Goal: Task Accomplishment & Management: Complete application form

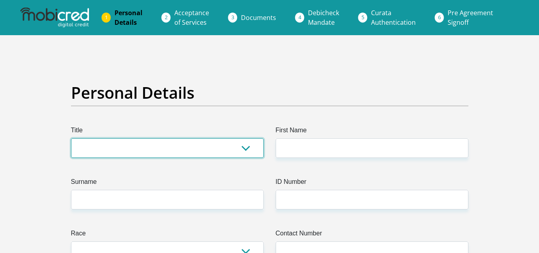
click at [210, 142] on select "Mr Ms Mrs Dr [PERSON_NAME]" at bounding box center [167, 148] width 193 height 20
select select "Ms"
click at [71, 138] on select "Mr Ms Mrs Dr [PERSON_NAME]" at bounding box center [167, 148] width 193 height 20
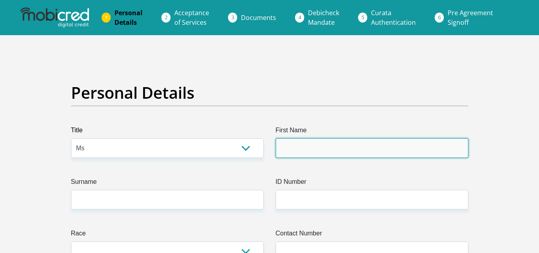
click at [282, 152] on input "First Name" at bounding box center [372, 148] width 193 height 20
type input "Princess"
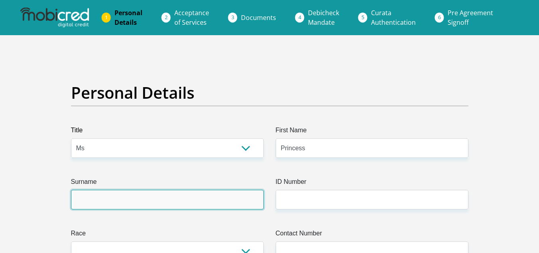
type input "Ndaba"
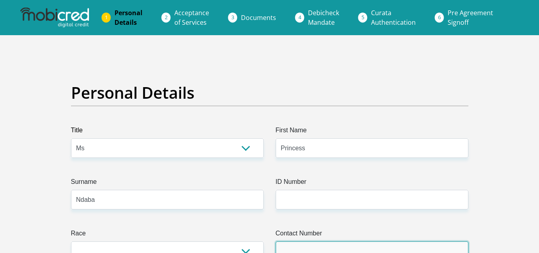
type input "0680279602"
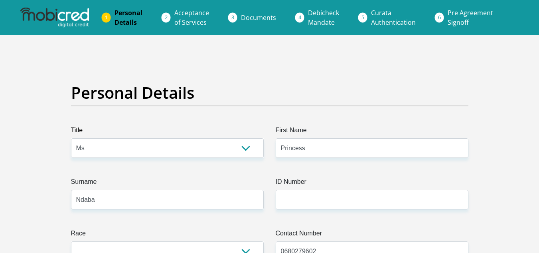
select select "ZAF"
type input "[STREET_ADDRESS][PERSON_NAME]"
type input "[PERSON_NAME]"
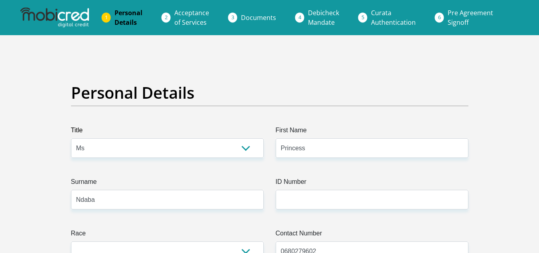
type input "1490"
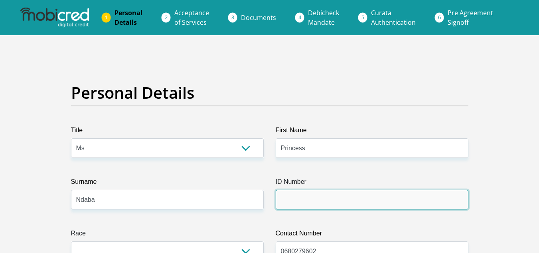
click at [311, 201] on input "ID Number" at bounding box center [372, 200] width 193 height 20
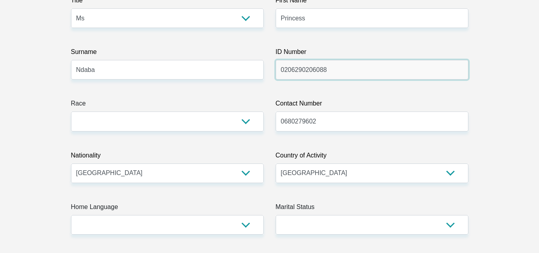
scroll to position [139, 0]
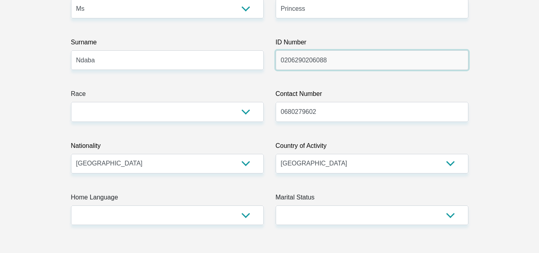
type input "0206290206088"
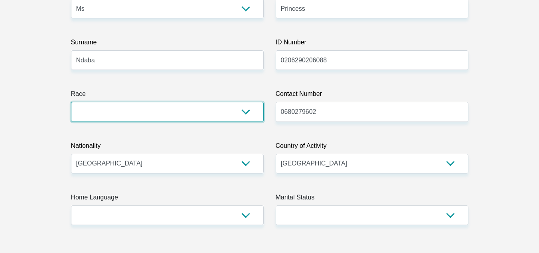
click at [192, 113] on select "Black Coloured Indian White Other" at bounding box center [167, 112] width 193 height 20
select select "1"
click at [71, 102] on select "Black Coloured Indian White Other" at bounding box center [167, 112] width 193 height 20
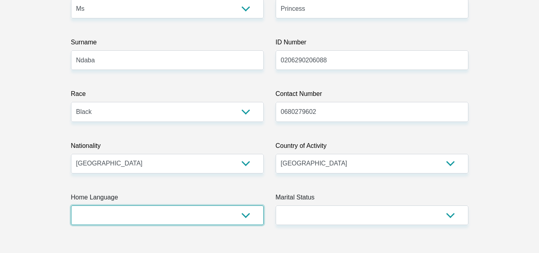
click at [237, 222] on select "Afrikaans English Sepedi South Ndebele Southern Sotho Swati Tsonga Tswana Venda…" at bounding box center [167, 215] width 193 height 20
select select "eng"
click at [71, 205] on select "Afrikaans English Sepedi South Ndebele Southern Sotho Swati Tsonga Tswana Venda…" at bounding box center [167, 215] width 193 height 20
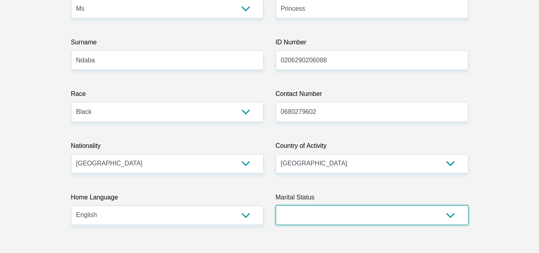
click at [315, 209] on select "Married ANC Single Divorced Widowed Married COP or Customary Law" at bounding box center [372, 215] width 193 height 20
select select "2"
click at [276, 205] on select "Married ANC Single Divorced Widowed Married COP or Customary Law" at bounding box center [372, 215] width 193 height 20
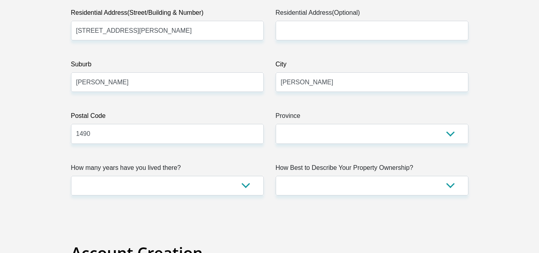
scroll to position [490, 0]
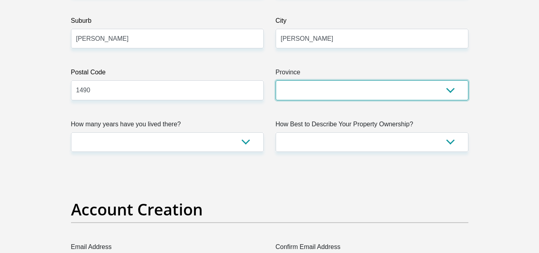
click at [406, 93] on select "Eastern Cape Free State [GEOGRAPHIC_DATA] [GEOGRAPHIC_DATA][DATE] [GEOGRAPHIC_D…" at bounding box center [372, 90] width 193 height 20
select select "Gauteng"
click at [276, 80] on select "Eastern Cape Free State [GEOGRAPHIC_DATA] [GEOGRAPHIC_DATA][DATE] [GEOGRAPHIC_D…" at bounding box center [372, 90] width 193 height 20
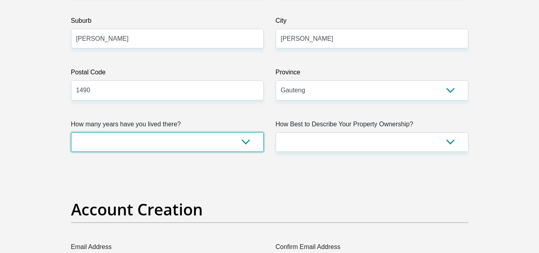
click at [247, 138] on select "less than 1 year 1-3 years 3-5 years 5+ years" at bounding box center [167, 142] width 193 height 20
select select "5"
click at [71, 132] on select "less than 1 year 1-3 years 3-5 years 5+ years" at bounding box center [167, 142] width 193 height 20
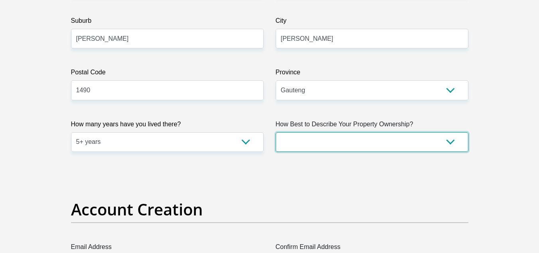
click at [298, 150] on select "Owned Rented Family Owned Company Dwelling" at bounding box center [372, 142] width 193 height 20
select select "parents"
click at [276, 132] on select "Owned Rented Family Owned Company Dwelling" at bounding box center [372, 142] width 193 height 20
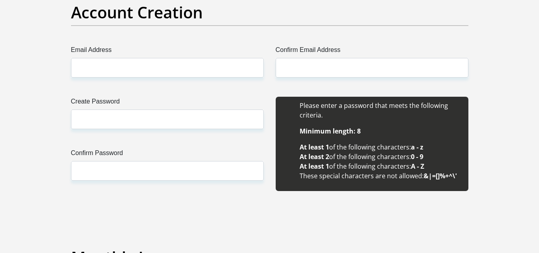
scroll to position [682, 0]
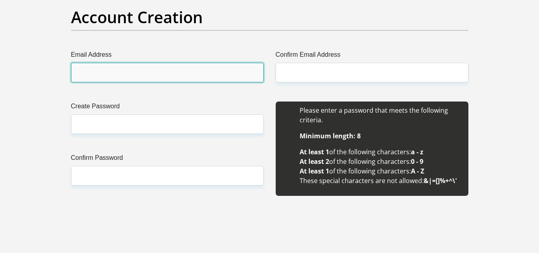
click at [205, 77] on input "Email Address" at bounding box center [167, 73] width 193 height 20
type input "[EMAIL_ADDRESS][DOMAIN_NAME]"
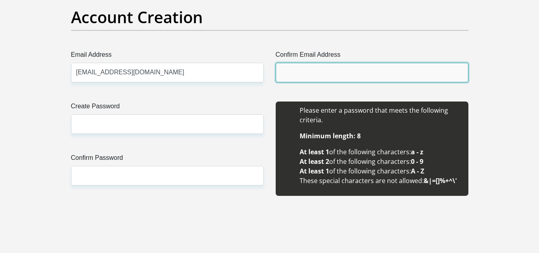
type input "[EMAIL_ADDRESS][DOMAIN_NAME]"
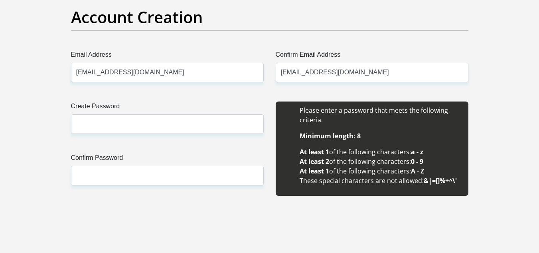
type input "Princess"
type input "Ndaba"
type input "0680279602"
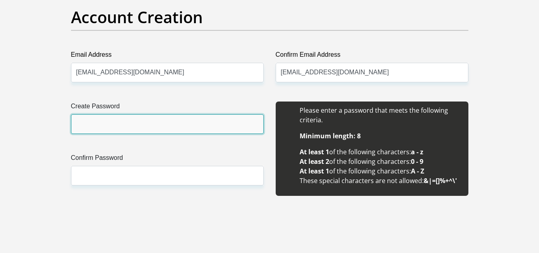
click at [191, 126] on input "Create Password" at bounding box center [167, 124] width 193 height 20
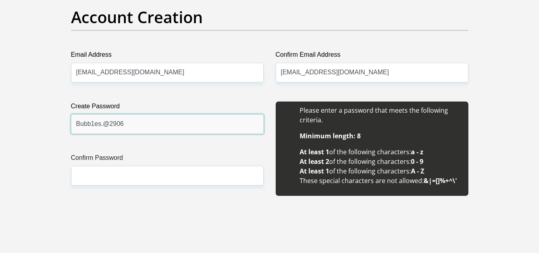
type input "Bubb1es.@2906"
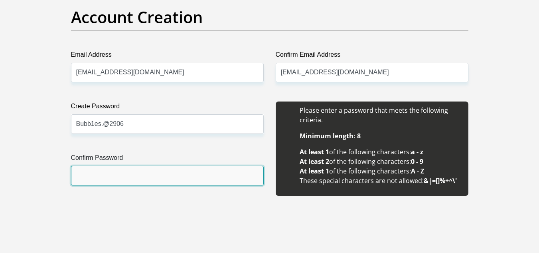
click at [173, 183] on input "Confirm Password" at bounding box center [167, 176] width 193 height 20
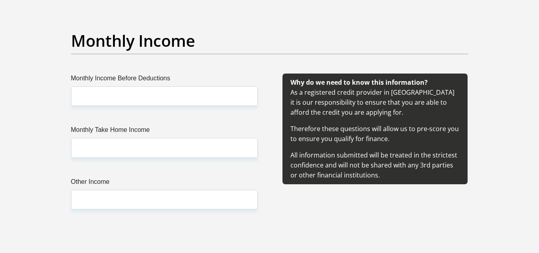
scroll to position [898, 0]
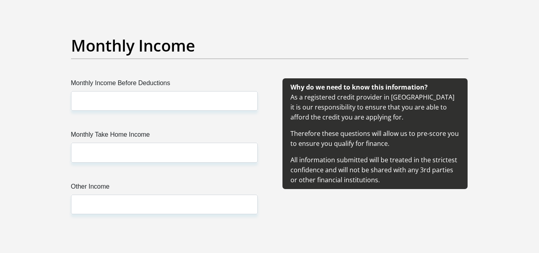
type input "Bubb1es.@2906"
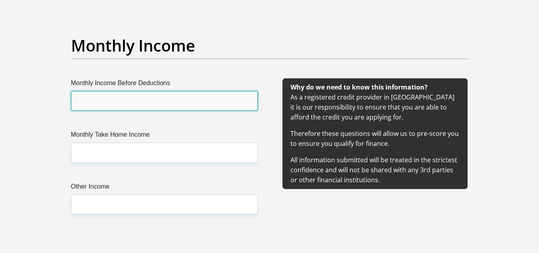
click at [93, 109] on input "Monthly Income Before Deductions" at bounding box center [164, 101] width 187 height 20
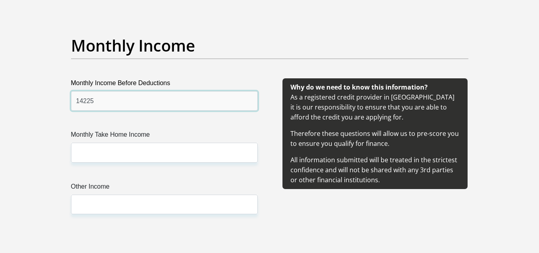
type input "14225"
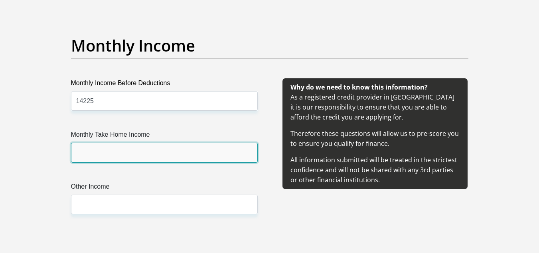
click at [103, 148] on input "Monthly Take Home Income" at bounding box center [164, 152] width 187 height 20
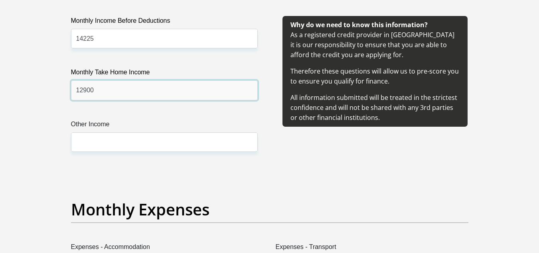
scroll to position [970, 0]
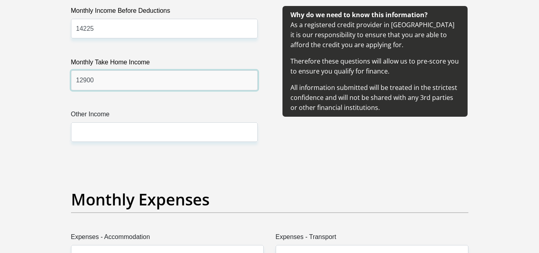
type input "12900"
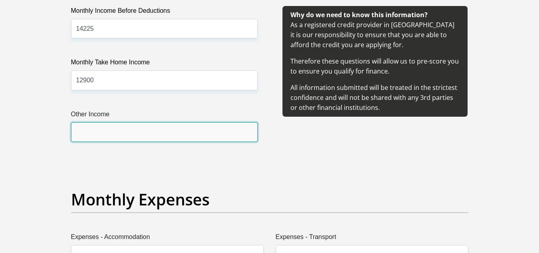
click at [126, 138] on input "Other Income" at bounding box center [164, 132] width 187 height 20
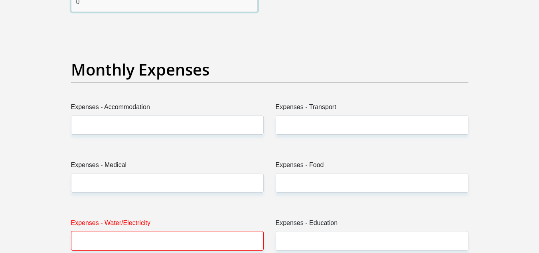
scroll to position [1105, 0]
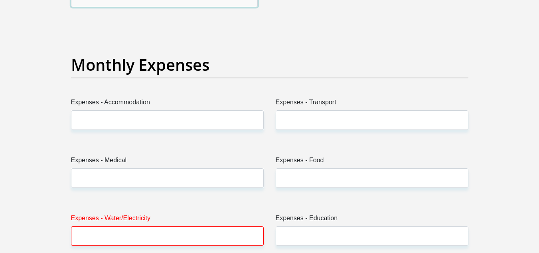
type input "0"
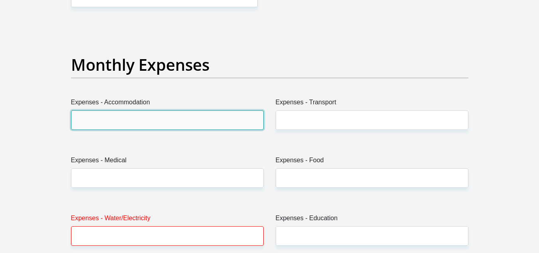
click at [193, 123] on input "Expenses - Accommodation" at bounding box center [167, 120] width 193 height 20
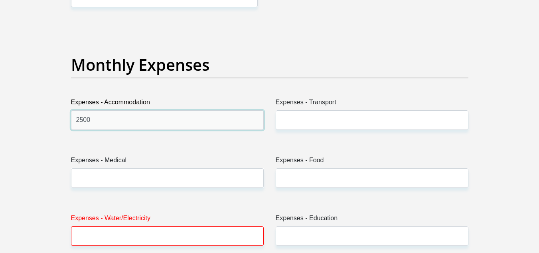
type input "2500"
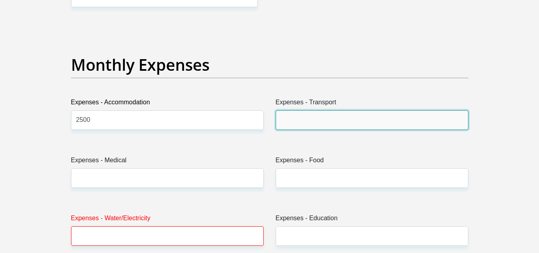
click at [324, 116] on input "Expenses - Transport" at bounding box center [372, 120] width 193 height 20
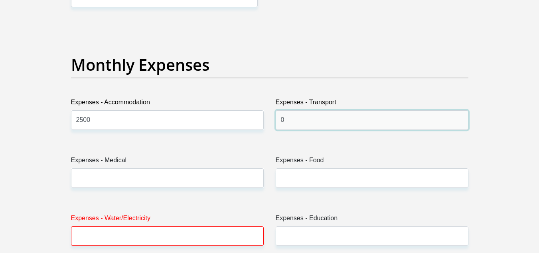
type input "0"
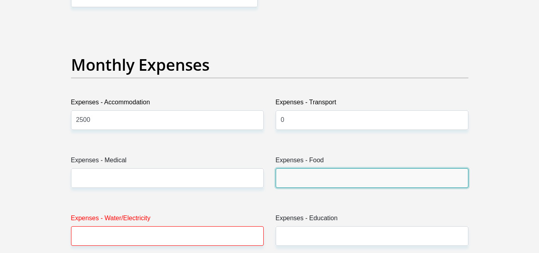
click at [290, 183] on input "Expenses - Food" at bounding box center [372, 178] width 193 height 20
type input "1500"
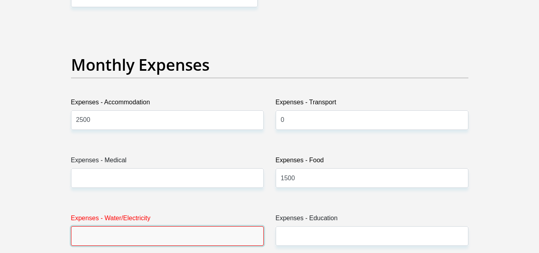
click at [225, 227] on input "Expenses - Water/Electricity" at bounding box center [167, 236] width 193 height 20
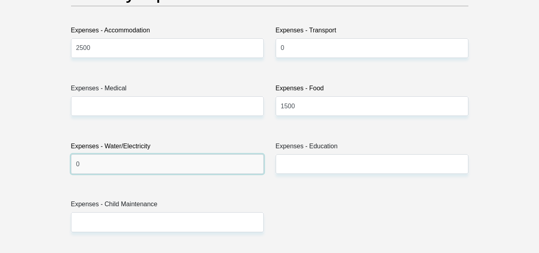
scroll to position [1172, 0]
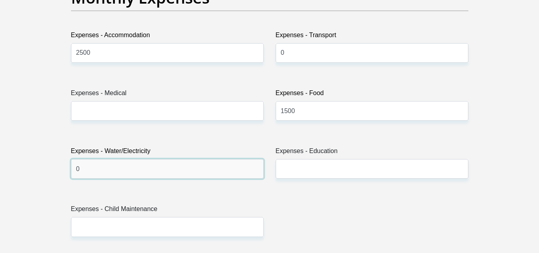
type input "0"
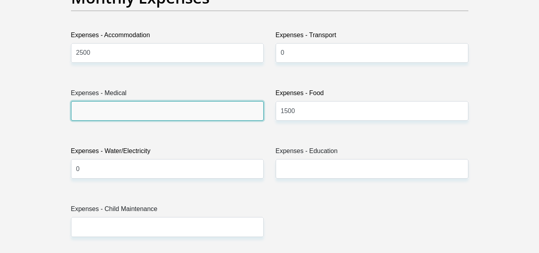
click at [153, 117] on input "Expenses - Medical" at bounding box center [167, 111] width 193 height 20
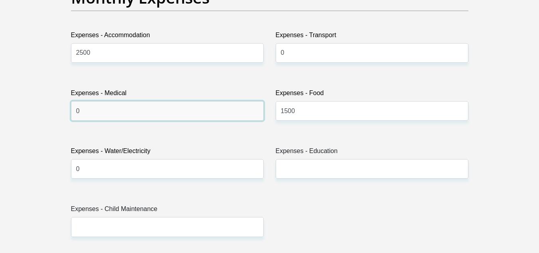
type input "0"
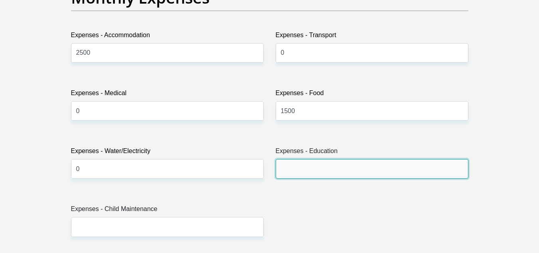
click at [312, 164] on input "Expenses - Education" at bounding box center [372, 169] width 193 height 20
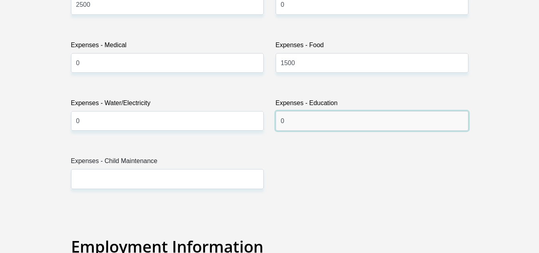
scroll to position [1215, 0]
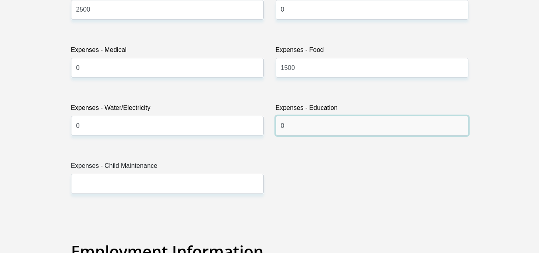
type input "0"
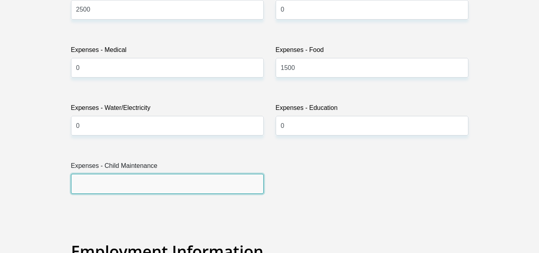
click at [176, 180] on input "Expenses - Child Maintenance" at bounding box center [167, 184] width 193 height 20
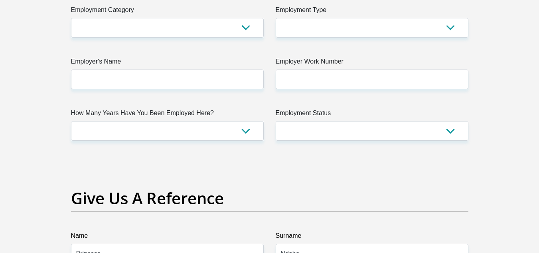
scroll to position [1503, 0]
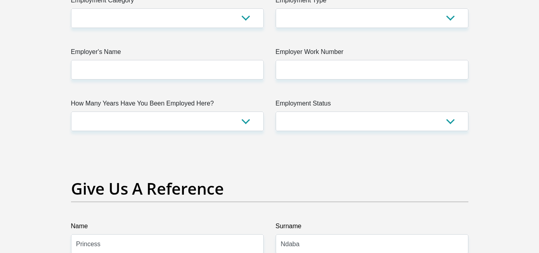
type input "0"
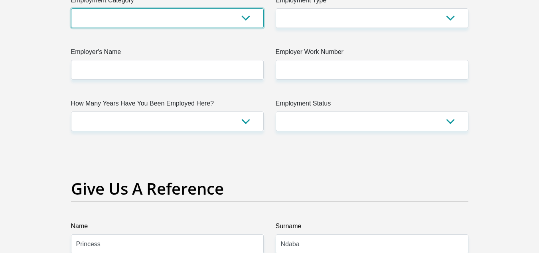
click at [233, 13] on select "AGRICULTURE ALCOHOL & TOBACCO CONSTRUCTION MATERIALS METALLURGY EQUIPMENT FOR R…" at bounding box center [167, 18] width 193 height 20
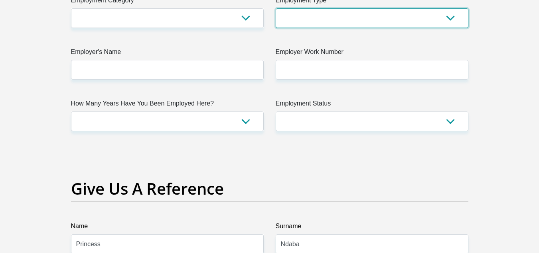
click at [346, 15] on select "College/Lecturer Craft Seller Creative Driver Executive Farmer Forces - Non Com…" at bounding box center [372, 18] width 193 height 20
select select "College/Lecturer"
click at [276, 8] on select "College/Lecturer Craft Seller Creative Driver Executive Farmer Forces - Non Com…" at bounding box center [372, 18] width 193 height 20
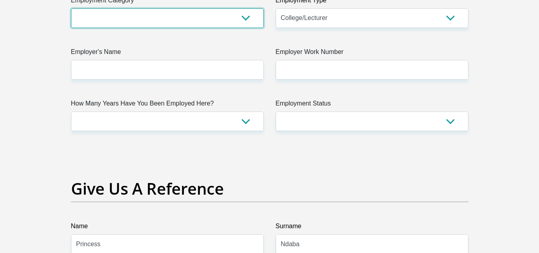
click at [201, 15] on select "AGRICULTURE ALCOHOL & TOBACCO CONSTRUCTION MATERIALS METALLURGY EQUIPMENT FOR R…" at bounding box center [167, 18] width 193 height 20
select select "15"
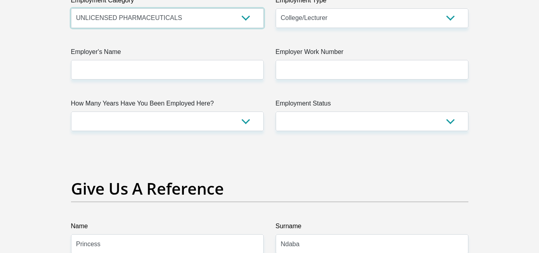
click at [245, 14] on select "AGRICULTURE ALCOHOL & TOBACCO CONSTRUCTION MATERIALS METALLURGY EQUIPMENT FOR R…" at bounding box center [167, 18] width 193 height 20
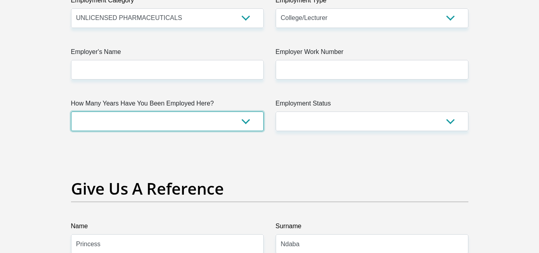
click at [245, 120] on select "less than 1 year 1-3 years 3-5 years 5+ years" at bounding box center [167, 121] width 193 height 20
select select "6"
click at [71, 111] on select "less than 1 year 1-3 years 3-5 years 5+ years" at bounding box center [167, 121] width 193 height 20
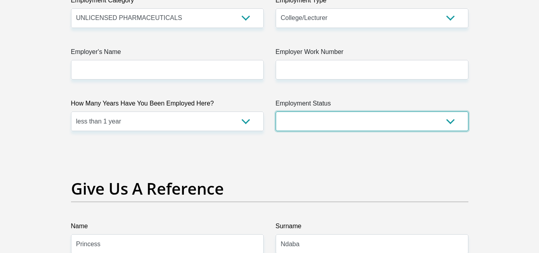
click at [310, 123] on select "Permanent/Full-time Part-time/Casual [DEMOGRAPHIC_DATA] Worker Self-Employed Ho…" at bounding box center [372, 121] width 193 height 20
select select "1"
click at [276, 111] on select "Permanent/Full-time Part-time/Casual [DEMOGRAPHIC_DATA] Worker Self-Employed Ho…" at bounding box center [372, 121] width 193 height 20
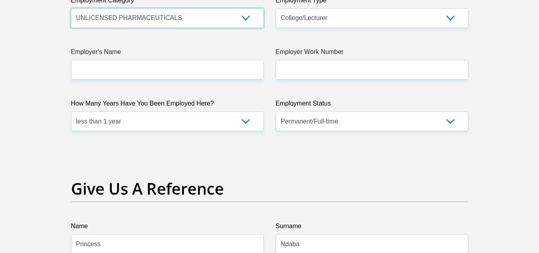
click at [245, 17] on select "AGRICULTURE ALCOHOL & TOBACCO CONSTRUCTION MATERIALS METALLURGY EQUIPMENT FOR R…" at bounding box center [167, 18] width 193 height 20
select select "67"
click at [71, 8] on select "AGRICULTURE ALCOHOL & TOBACCO CONSTRUCTION MATERIALS METALLURGY EQUIPMENT FOR R…" at bounding box center [167, 18] width 193 height 20
click at [132, 99] on label "How Many Years Have You Been Employed Here?" at bounding box center [167, 105] width 193 height 13
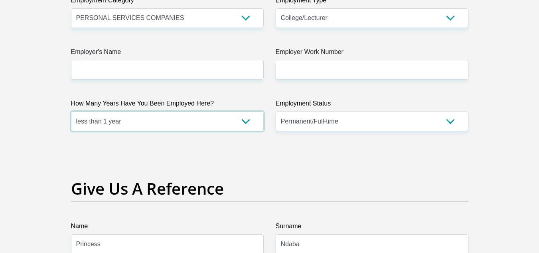
click at [132, 111] on select "less than 1 year 1-3 years 3-5 years 5+ years" at bounding box center [167, 121] width 193 height 20
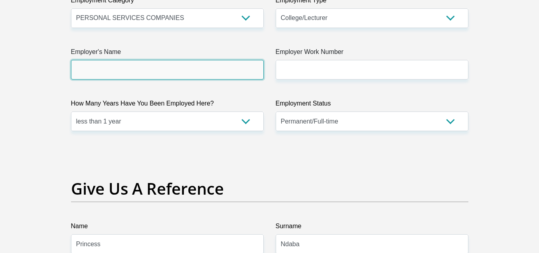
click at [208, 75] on input "Employer's Name" at bounding box center [167, 70] width 193 height 20
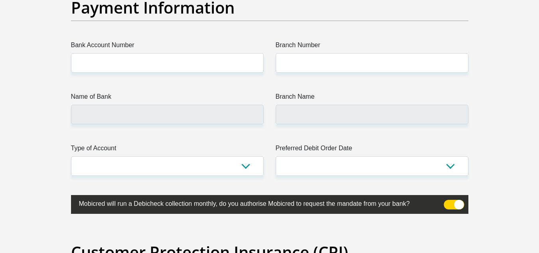
scroll to position [1867, 0]
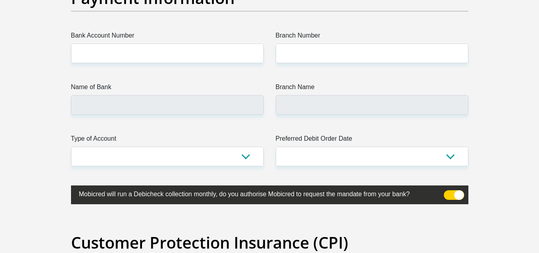
type input "Northwestuniversity"
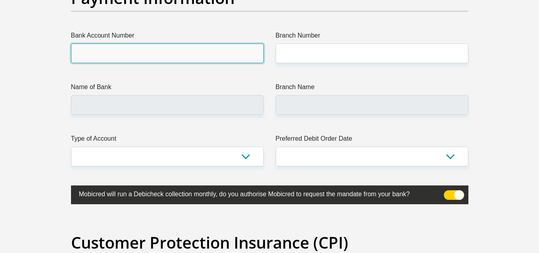
click at [210, 55] on input "Bank Account Number" at bounding box center [167, 53] width 193 height 20
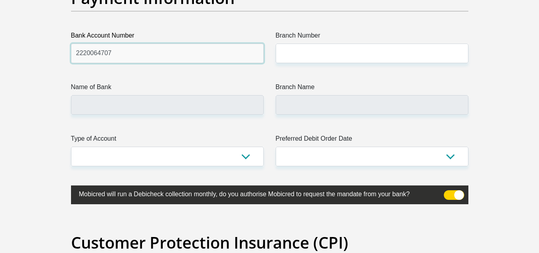
type input "2220064707"
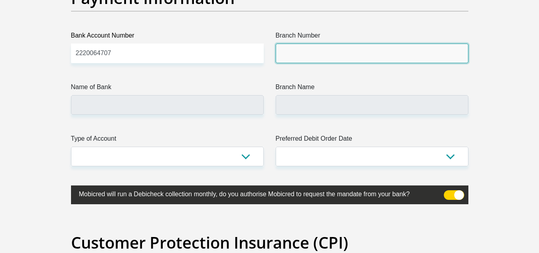
click at [322, 50] on input "Branch Number" at bounding box center [372, 53] width 193 height 20
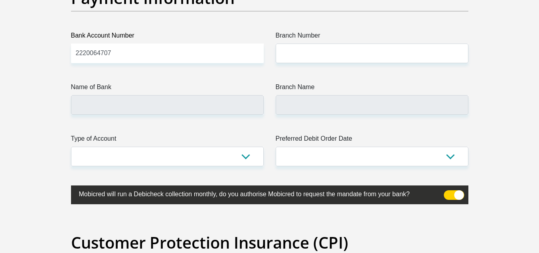
click at [228, 90] on label "Name of Bank" at bounding box center [167, 88] width 193 height 13
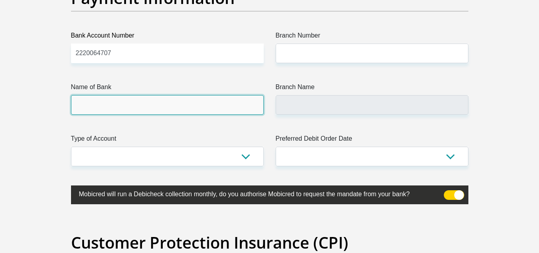
click at [228, 95] on input "Name of Bank" at bounding box center [167, 105] width 193 height 20
click at [236, 111] on input "Name of Bank" at bounding box center [167, 105] width 193 height 20
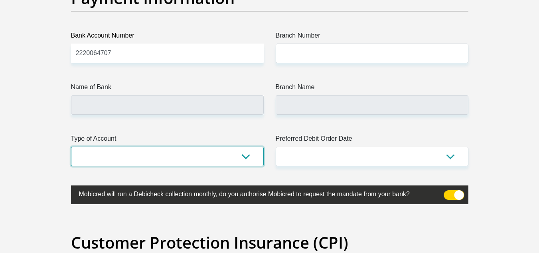
click at [246, 157] on select "Cheque Savings" at bounding box center [167, 156] width 193 height 20
select select "SAV"
click at [71, 146] on select "Cheque Savings" at bounding box center [167, 156] width 193 height 20
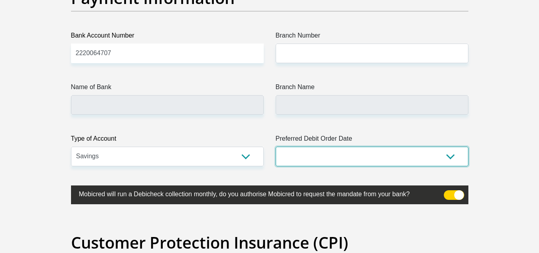
click at [335, 156] on select "1st 2nd 3rd 4th 5th 7th 18th 19th 20th 21st 22nd 23rd 24th 25th 26th 27th 28th …" at bounding box center [372, 156] width 193 height 20
select select "25"
click at [276, 146] on select "1st 2nd 3rd 4th 5th 7th 18th 19th 20th 21st 22nd 23rd 24th 25th 26th 27th 28th …" at bounding box center [372, 156] width 193 height 20
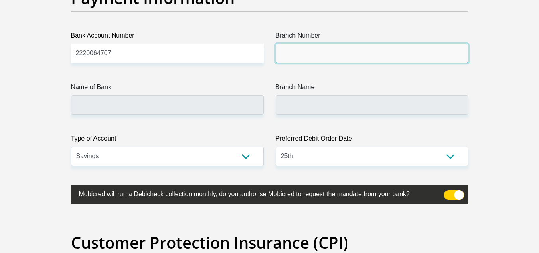
click at [332, 49] on input "Branch Number" at bounding box center [372, 53] width 193 height 20
click at [334, 49] on input "Branch Number" at bounding box center [372, 53] width 193 height 20
paste input "470010"
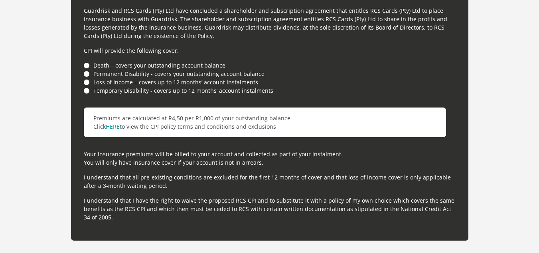
scroll to position [2529, 0]
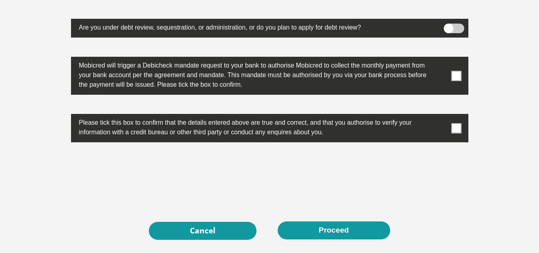
type input "470010"
type input "CAPITEC BANK LIMITED"
type input "CAPITEC BANK CPC"
click at [456, 127] on span at bounding box center [456, 128] width 10 height 10
click at [441, 116] on input "checkbox" at bounding box center [441, 116] width 0 height 0
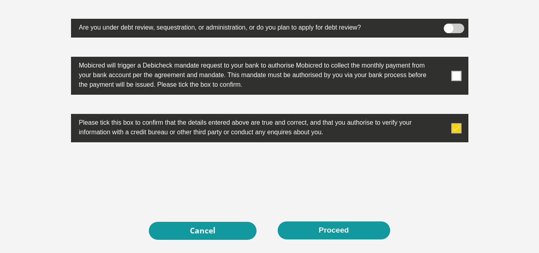
click at [456, 75] on span at bounding box center [456, 76] width 10 height 10
click at [441, 59] on input "checkbox" at bounding box center [441, 59] width 0 height 0
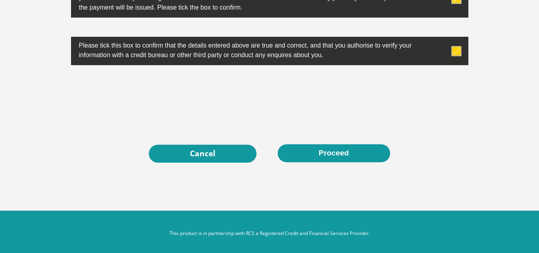
scroll to position [2610, 0]
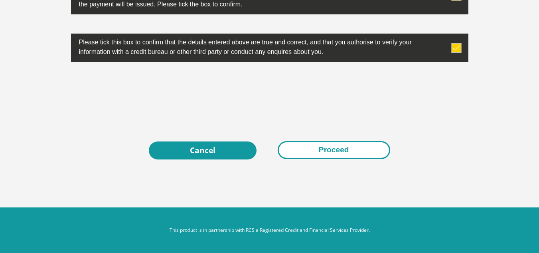
click at [329, 146] on button "Proceed" at bounding box center [334, 150] width 113 height 18
click at [330, 155] on button "Proceed" at bounding box center [334, 150] width 113 height 18
click at [326, 141] on button "Proceed" at bounding box center [334, 150] width 113 height 18
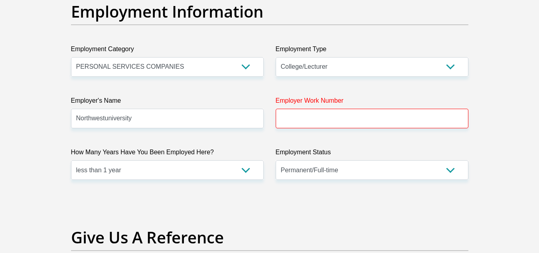
scroll to position [1449, 0]
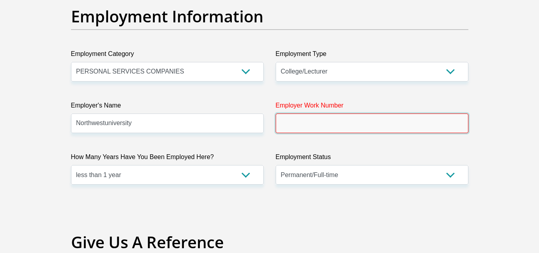
click at [405, 118] on input "Employer Work Number" at bounding box center [372, 123] width 193 height 20
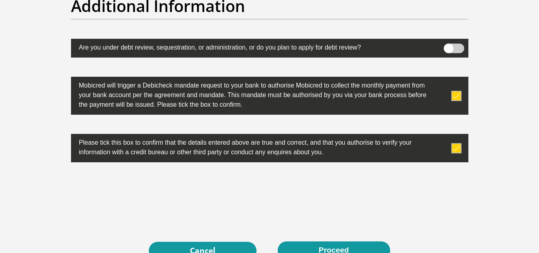
scroll to position [2610, 0]
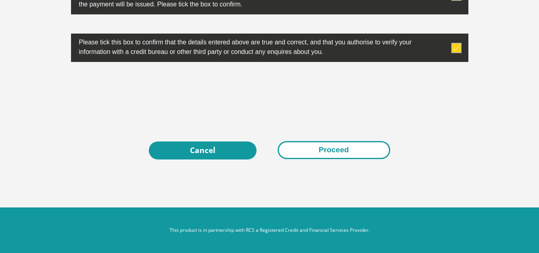
type input "0118005053"
click at [352, 146] on button "Proceed" at bounding box center [334, 150] width 113 height 18
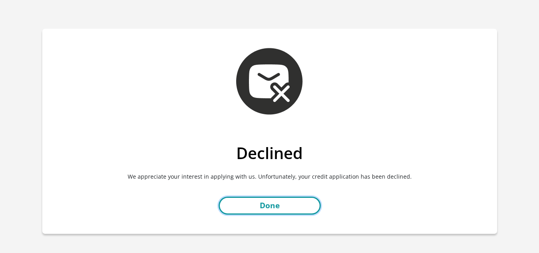
drag, startPoint x: 0, startPoint y: 0, endPoint x: 251, endPoint y: 202, distance: 322.2
click at [251, 202] on link "Done" at bounding box center [270, 205] width 102 height 18
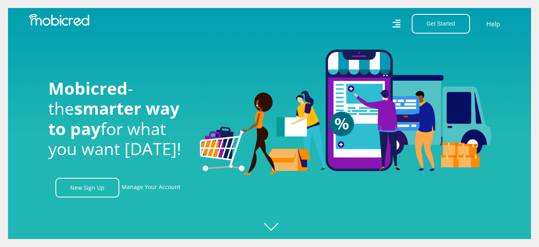
scroll to position [0, 569]
